Goal: Transaction & Acquisition: Purchase product/service

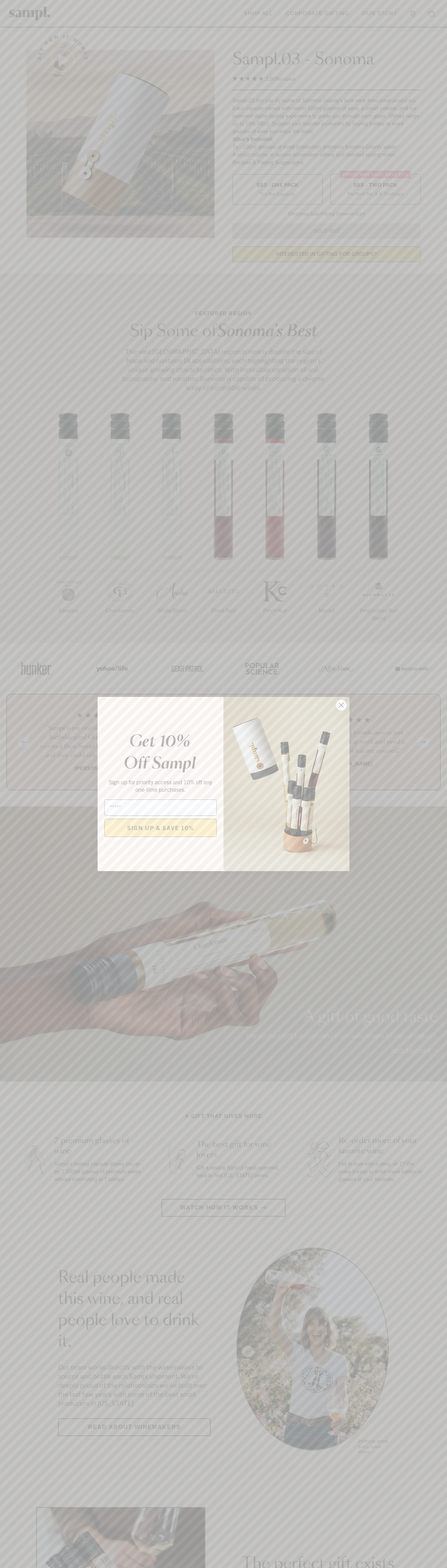
click at [341, 705] on icon "Close dialog" at bounding box center [341, 705] width 4 height 4
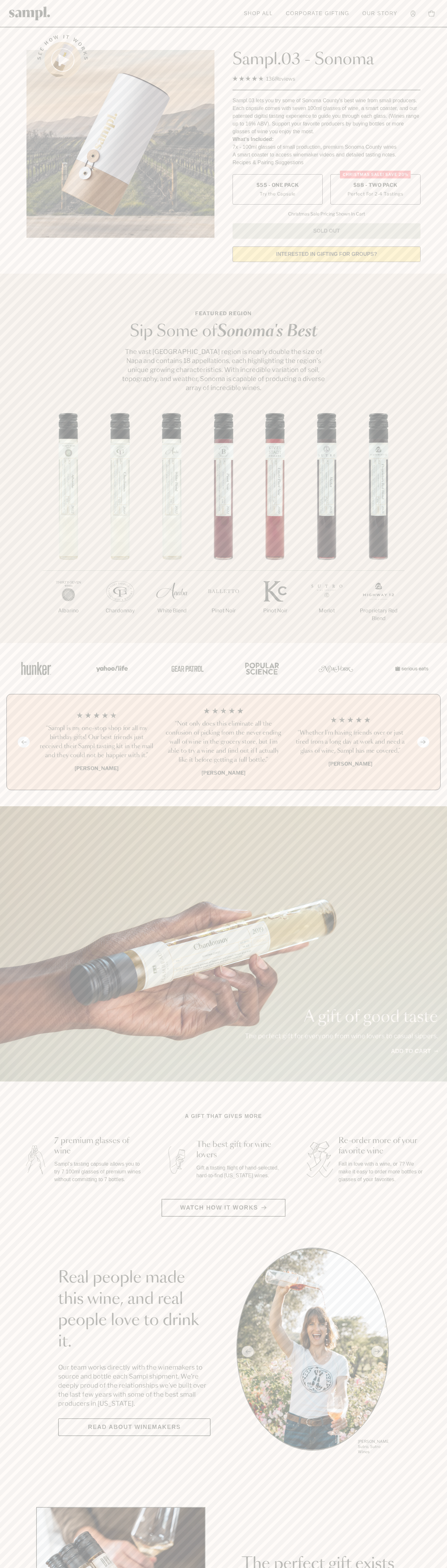
click at [375, 190] on label "Christmas SALE! Save 20% $88 - Two Pack Perfect For 2-4 Tastings" at bounding box center [375, 189] width 90 height 30
click at [224, 743] on h3 "“Not only does this eliminate all the confusion of picking from the never endin…" at bounding box center [223, 742] width 116 height 45
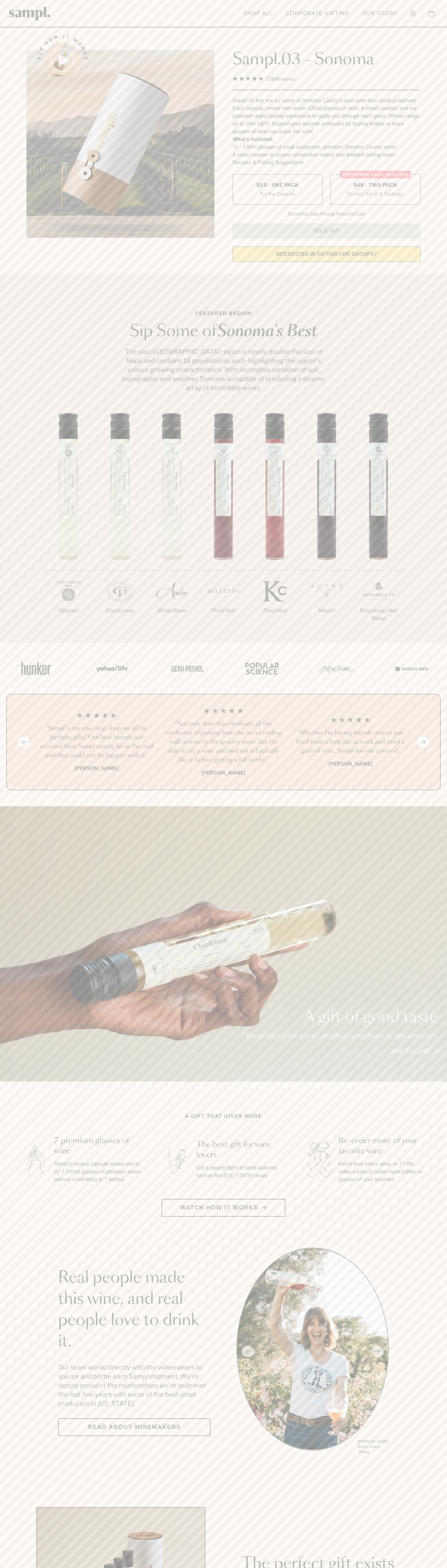
click at [167, 18] on header "Toggle navigation menu Shop All Corporate Gifting Our Story Account Story Shop …" at bounding box center [224, 13] width 447 height 27
click at [445, 1340] on section "Real people made this wine, and real people love to drink it. Our team works di…" at bounding box center [224, 1351] width 447 height 208
click at [265, 1567] on html "Skip to main content Toggle navigation menu Shop All Corporate Gifting Our Stor…" at bounding box center [224, 1513] width 447 height 3026
click at [1, 645] on div at bounding box center [223, 668] width 445 height 51
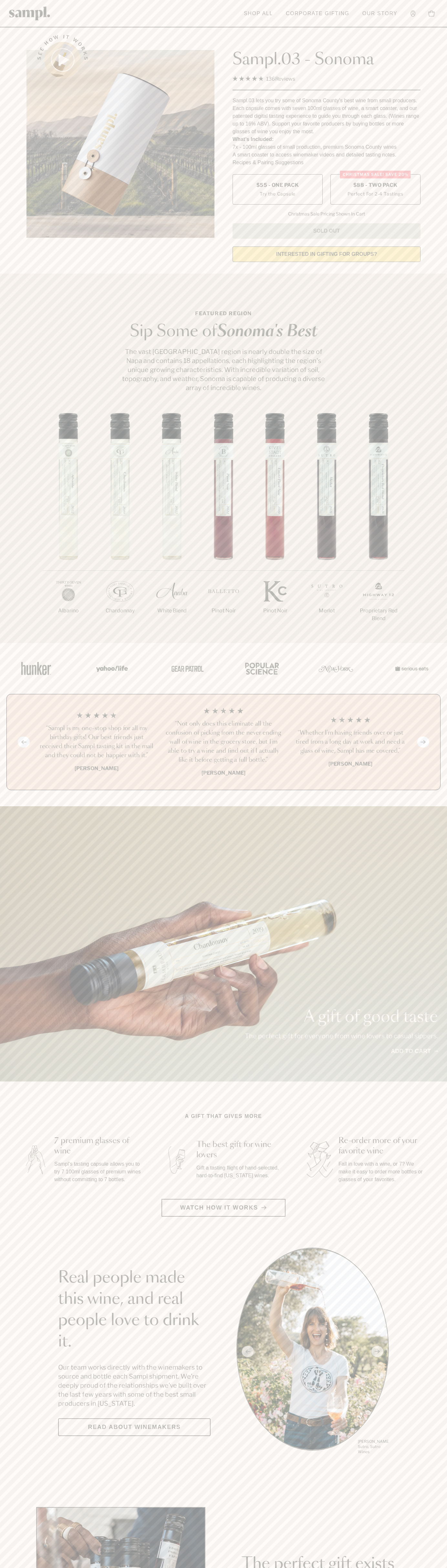
click at [375, 190] on label "Christmas SALE! Save 20% $88 - Two Pack Perfect For 2-4 Tastings" at bounding box center [375, 189] width 90 height 30
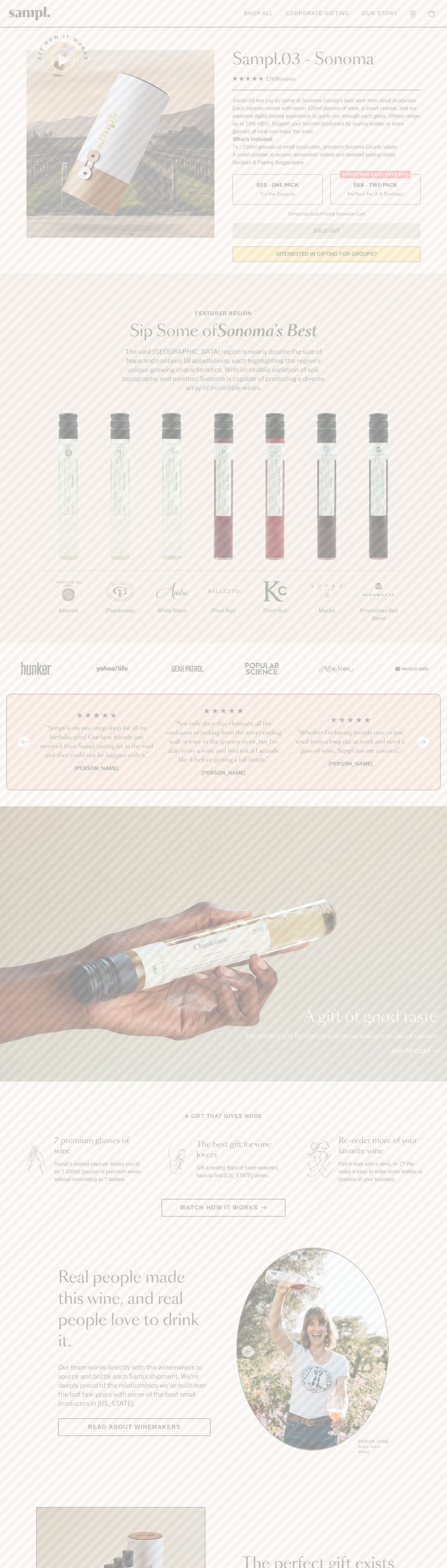
click at [224, 743] on h3 "“Not only does this eliminate all the confusion of picking from the never endin…" at bounding box center [223, 742] width 116 height 45
